Goal: Find specific page/section: Find specific page/section

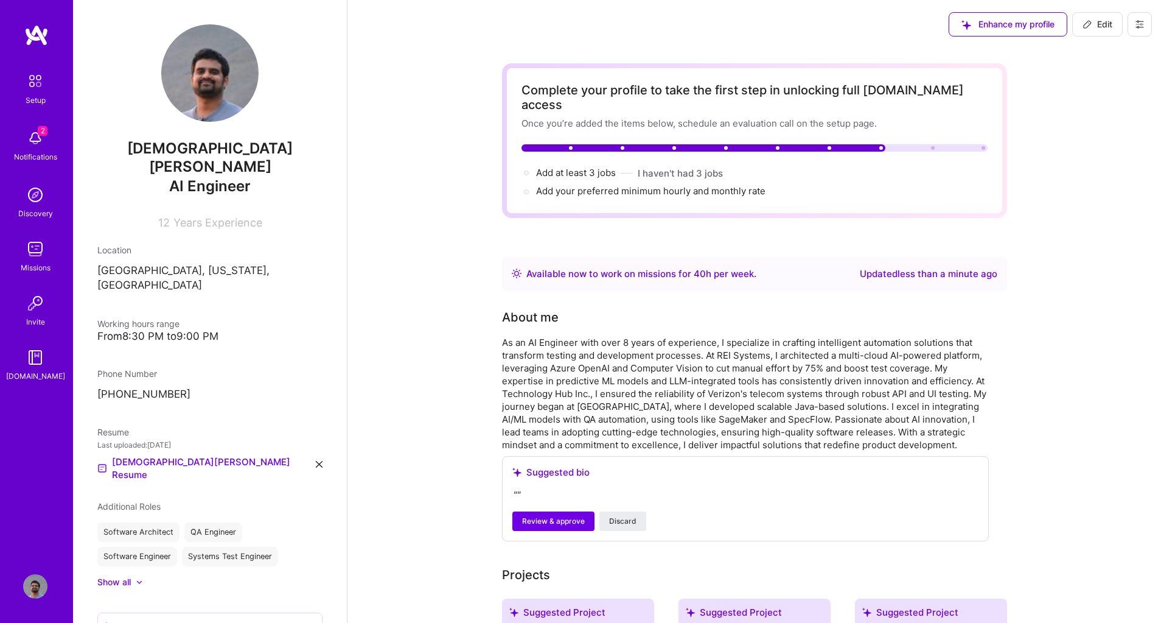
click at [30, 209] on div "Discovery" at bounding box center [35, 213] width 35 height 13
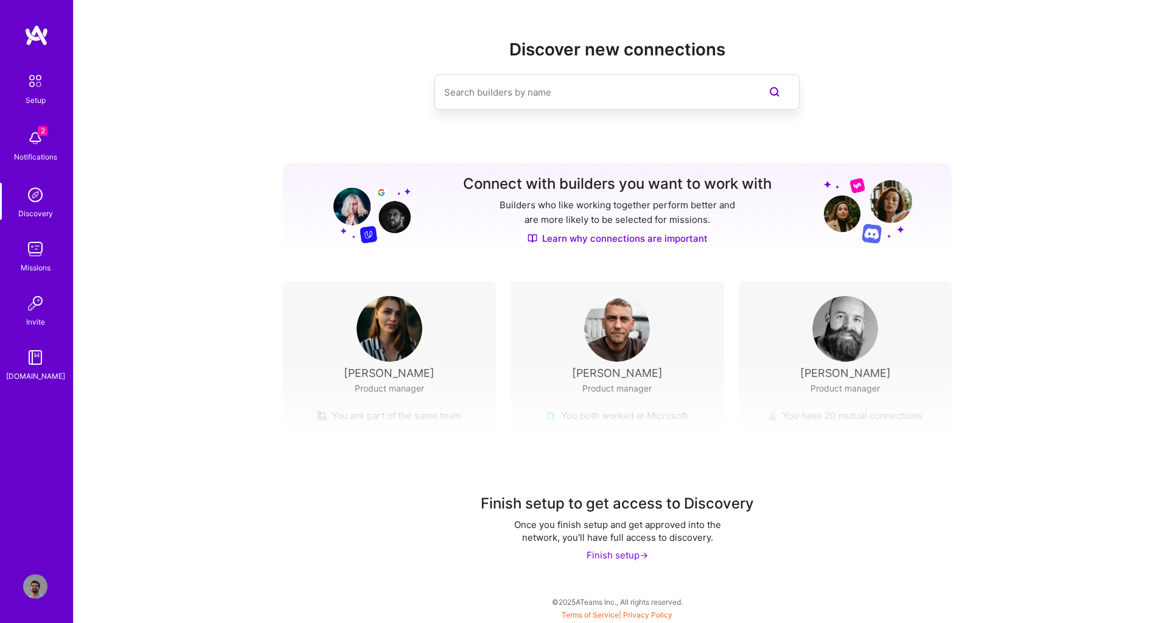
click at [541, 98] on input at bounding box center [592, 92] width 297 height 31
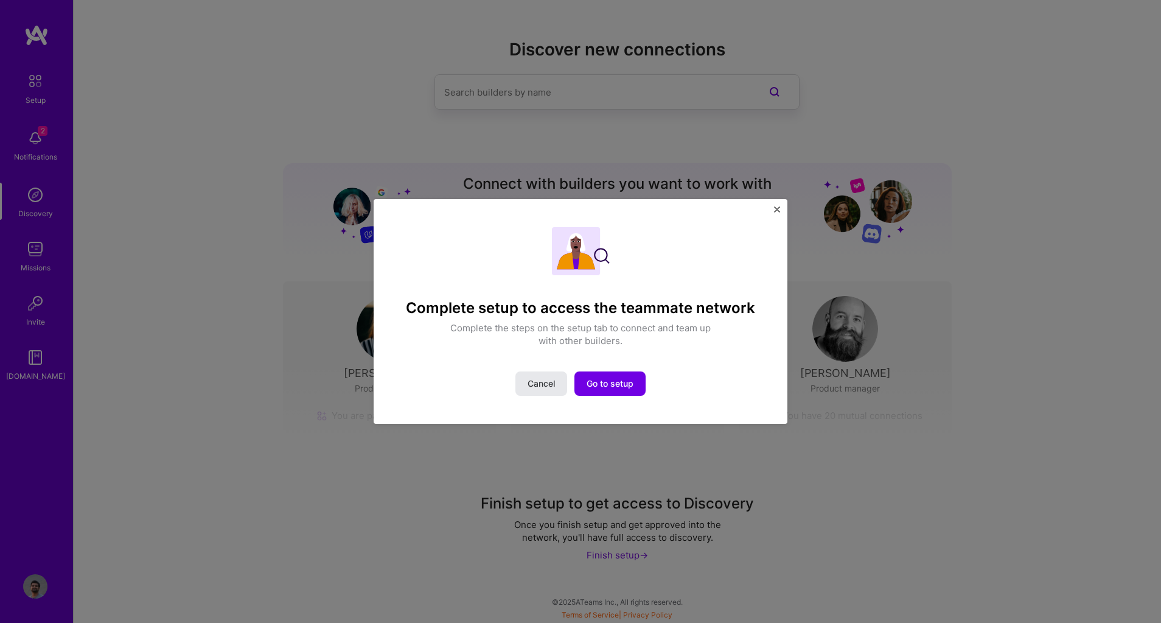
click at [553, 385] on span "Cancel" at bounding box center [541, 383] width 27 height 12
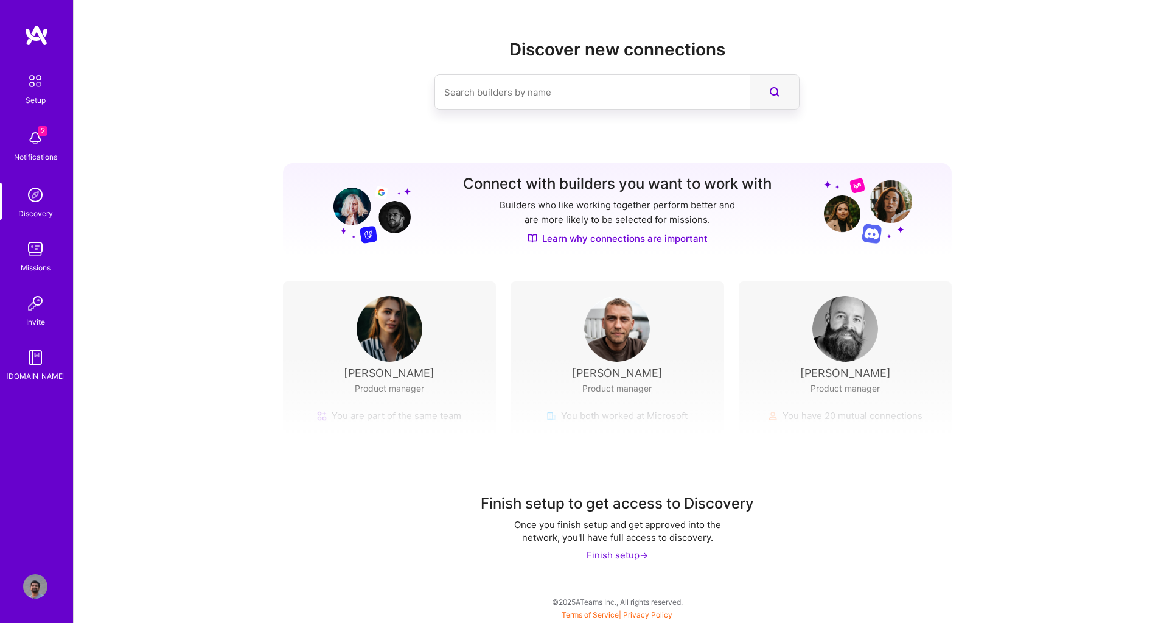
click at [773, 97] on icon at bounding box center [774, 92] width 15 height 15
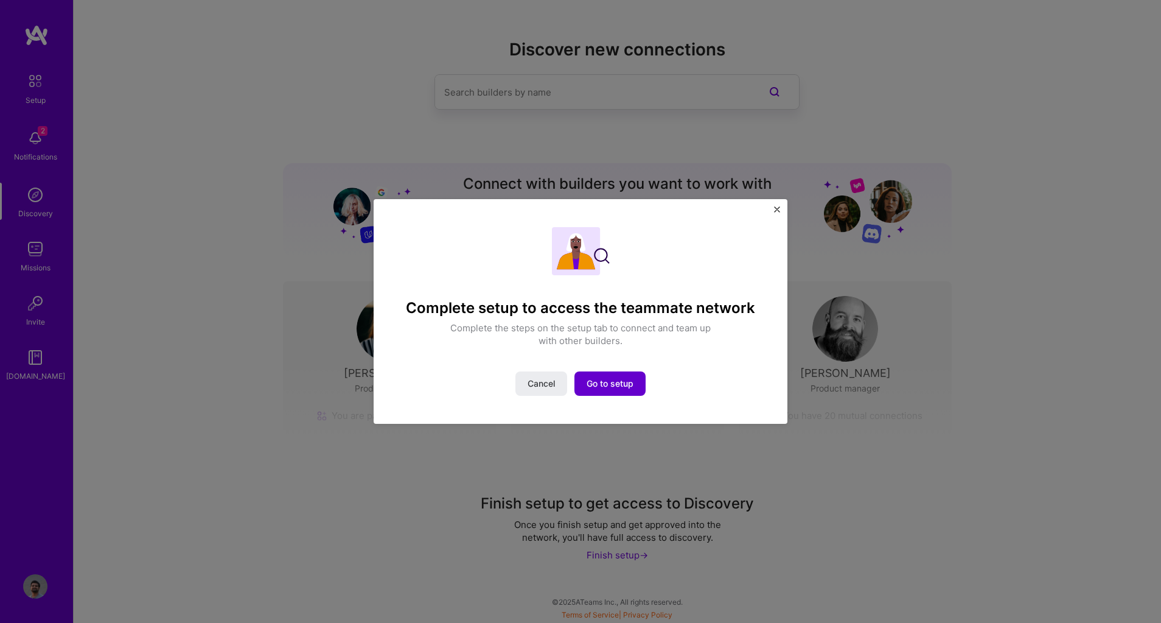
click at [612, 389] on span "Go to setup" at bounding box center [610, 383] width 47 height 12
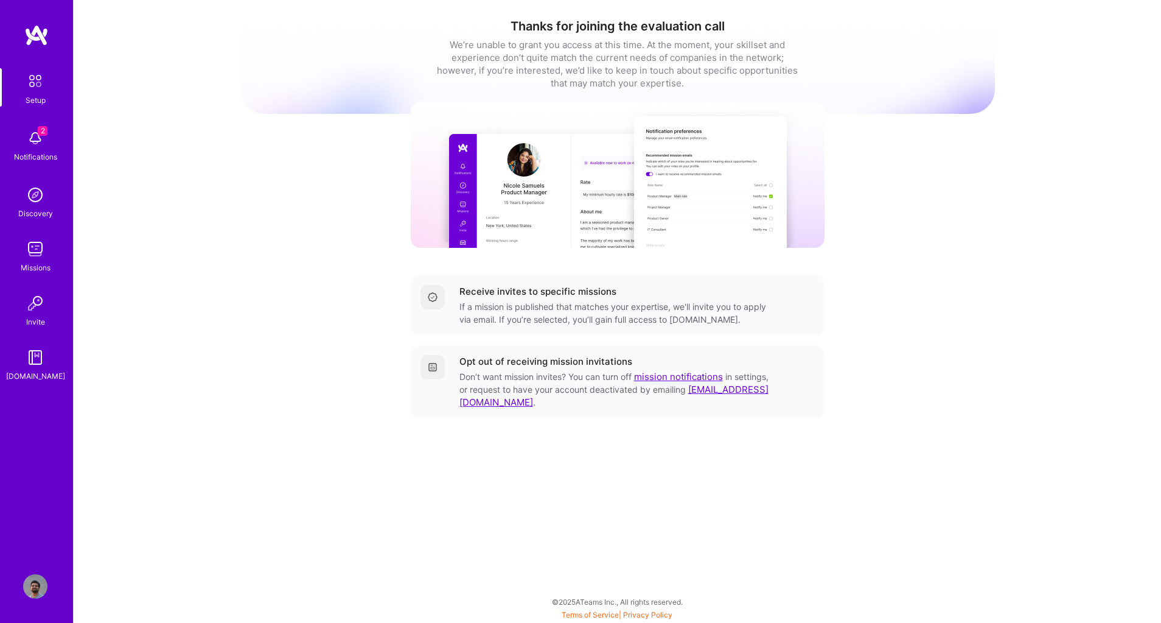
click at [33, 140] on img at bounding box center [35, 138] width 24 height 24
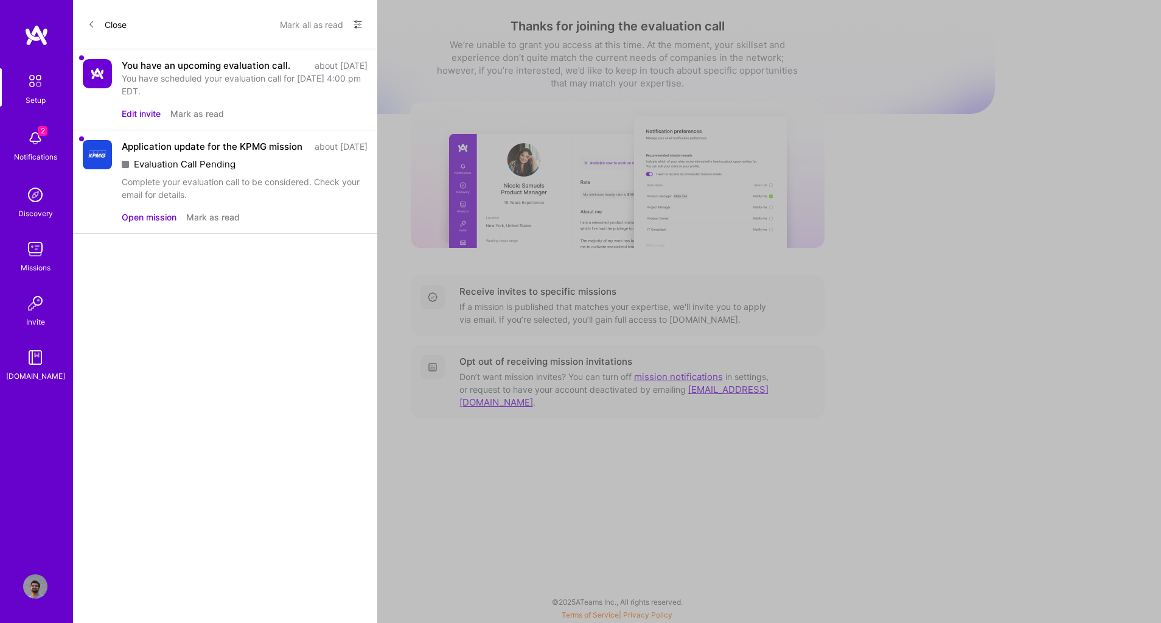
click at [42, 27] on img at bounding box center [36, 35] width 24 height 22
